Goal: Task Accomplishment & Management: Manage account settings

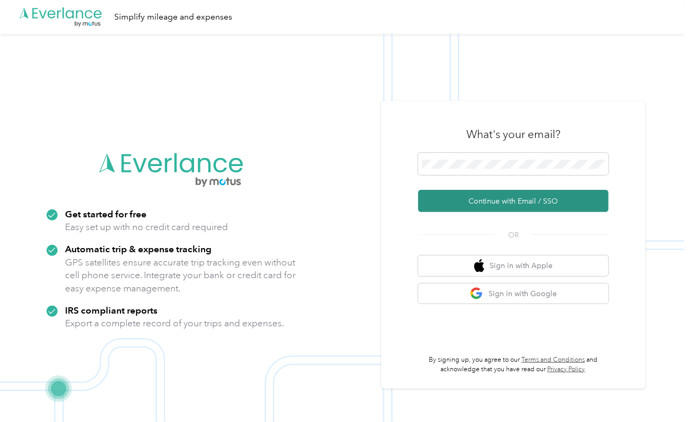
click at [487, 201] on button "Continue with Email / SSO" at bounding box center [513, 201] width 190 height 22
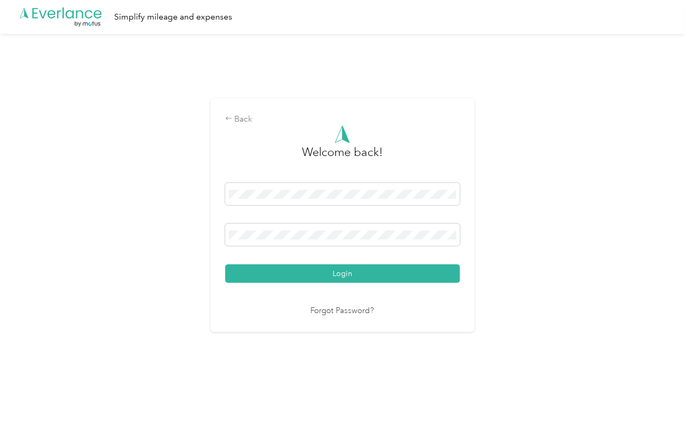
click at [225, 264] on button "Login" at bounding box center [342, 273] width 235 height 18
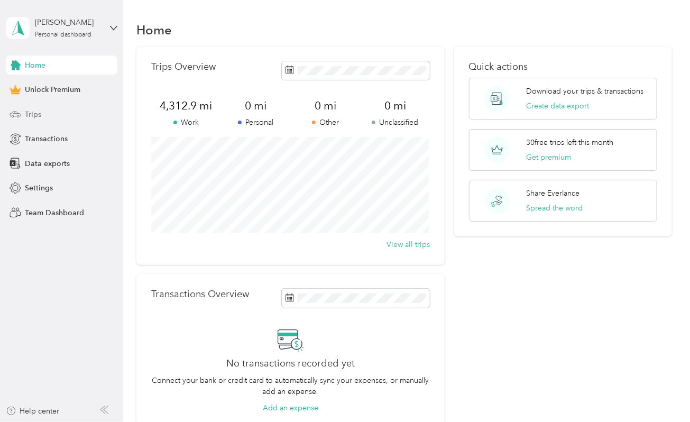
click at [25, 113] on span "Trips" at bounding box center [33, 114] width 16 height 11
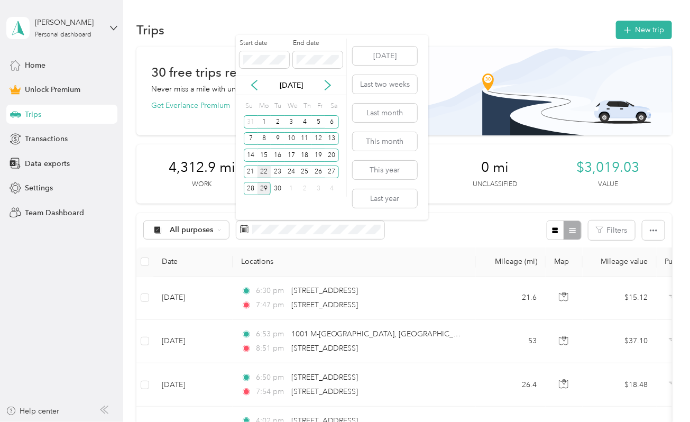
click at [263, 173] on div "22" at bounding box center [264, 171] width 14 height 13
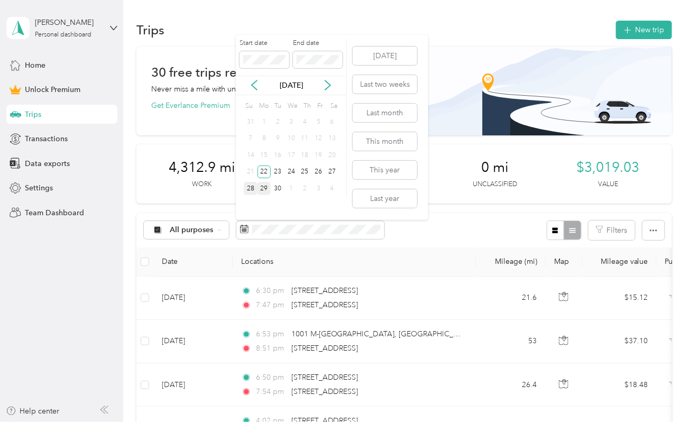
click at [253, 185] on div "28" at bounding box center [251, 188] width 14 height 13
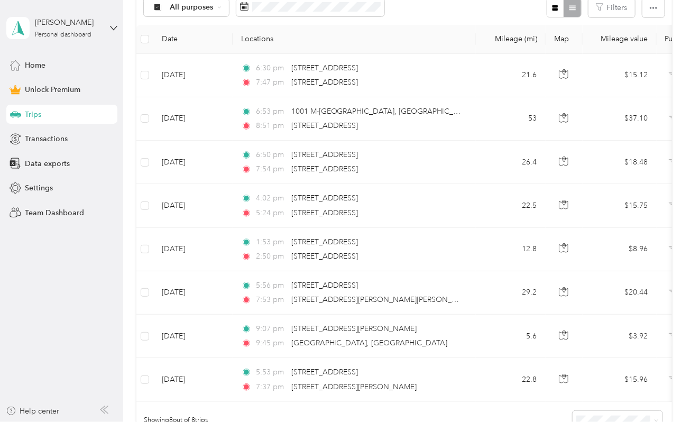
scroll to position [240, 0]
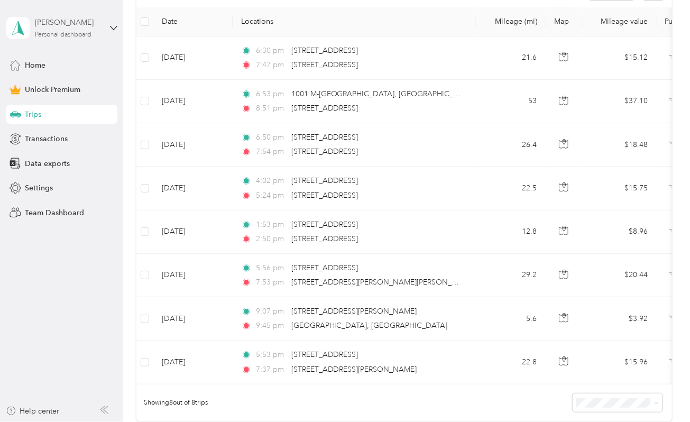
click at [89, 26] on div "[PERSON_NAME]" at bounding box center [68, 22] width 66 height 11
click at [60, 85] on div "Log out" at bounding box center [118, 87] width 208 height 18
